Goal: Information Seeking & Learning: Learn about a topic

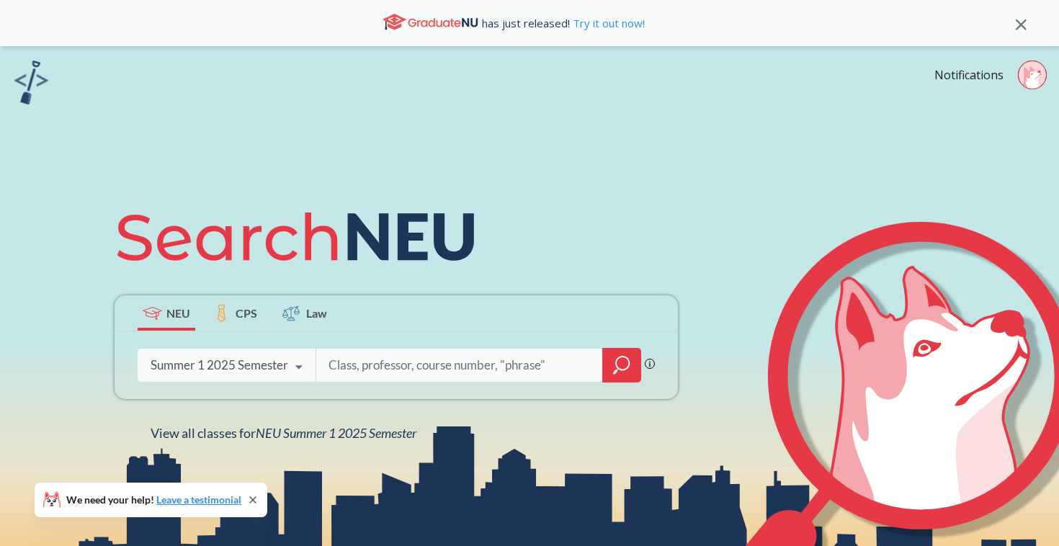
click at [233, 368] on div "Summer 1 2025 Semester" at bounding box center [220, 365] width 138 height 16
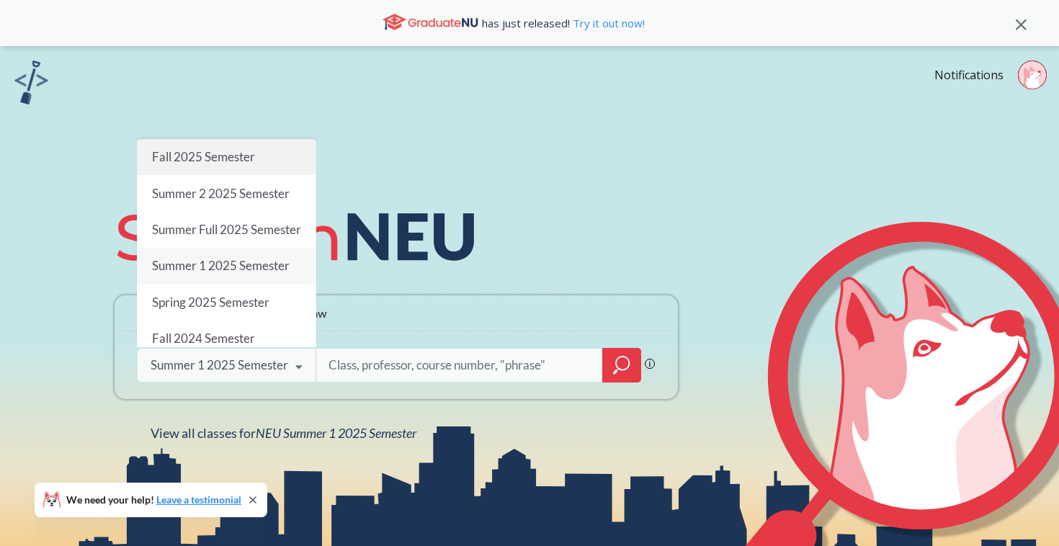
click at [247, 149] on span "Fall 2025 Semester" at bounding box center [203, 156] width 103 height 15
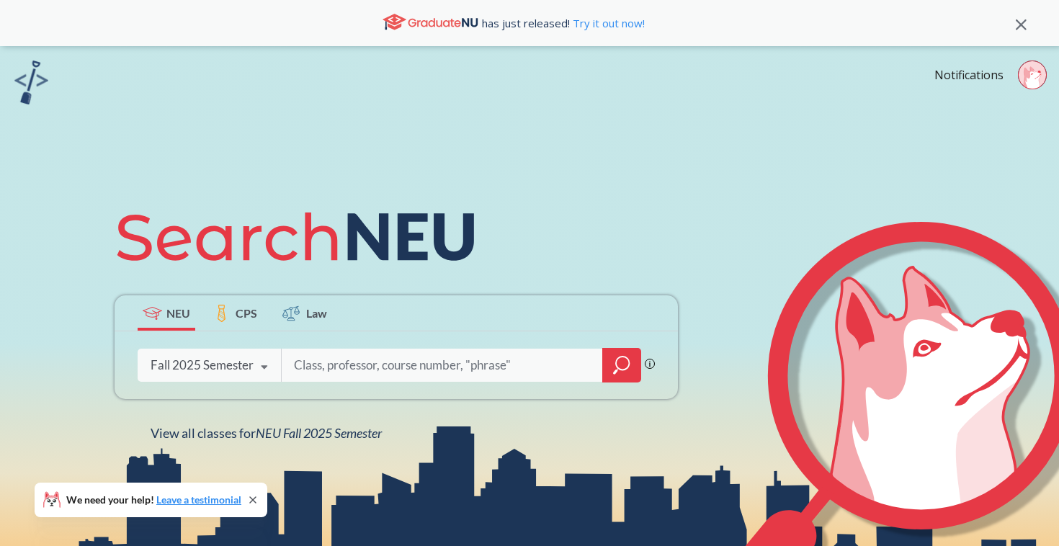
click at [343, 362] on input "search" at bounding box center [443, 365] width 300 height 30
type input "portfolio management"
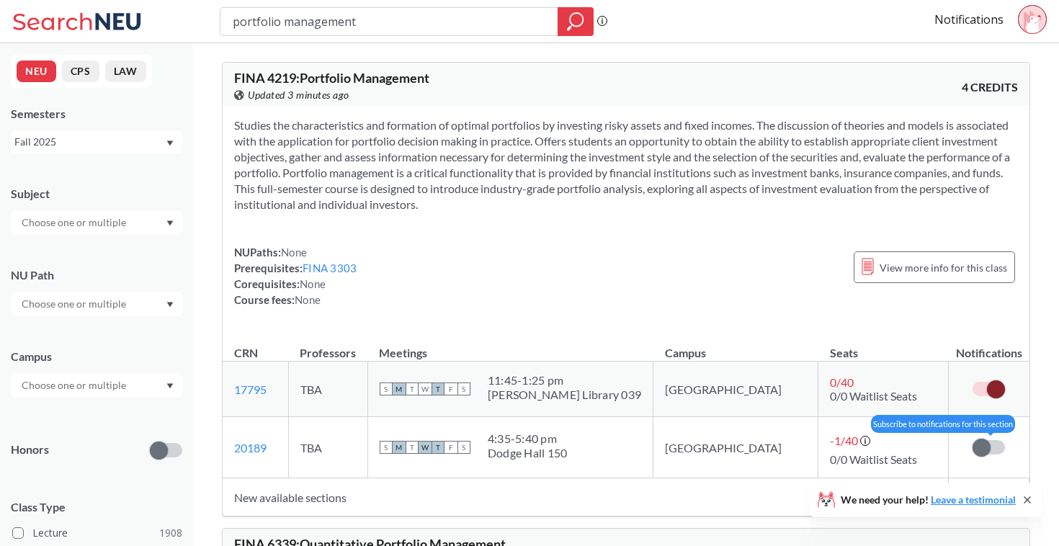
click at [986, 445] on span at bounding box center [982, 448] width 18 height 18
click at [973, 440] on input "checkbox" at bounding box center [973, 440] width 0 height 0
